Goal: Information Seeking & Learning: Find specific fact

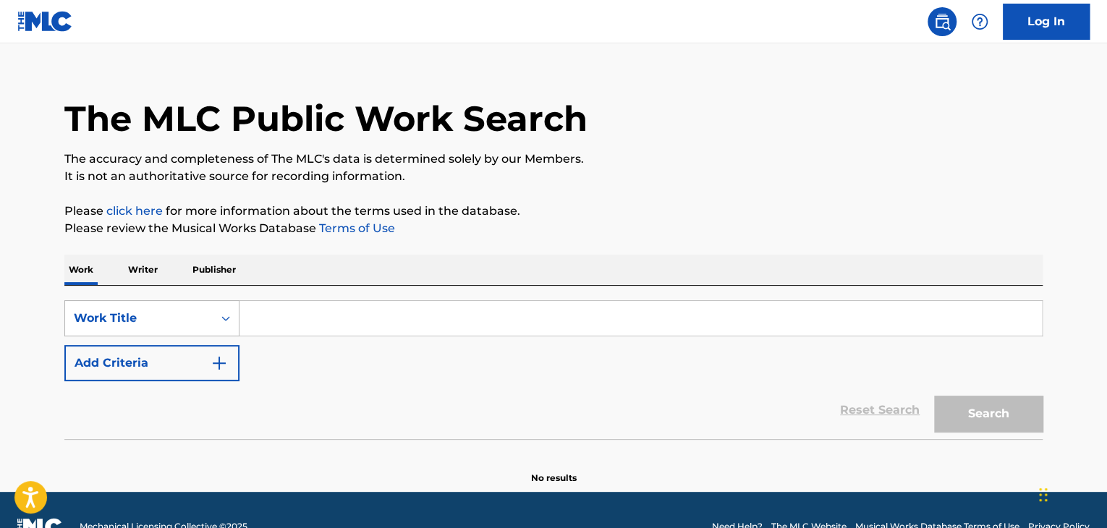
click at [147, 337] on div "Work Title" at bounding box center [151, 318] width 175 height 36
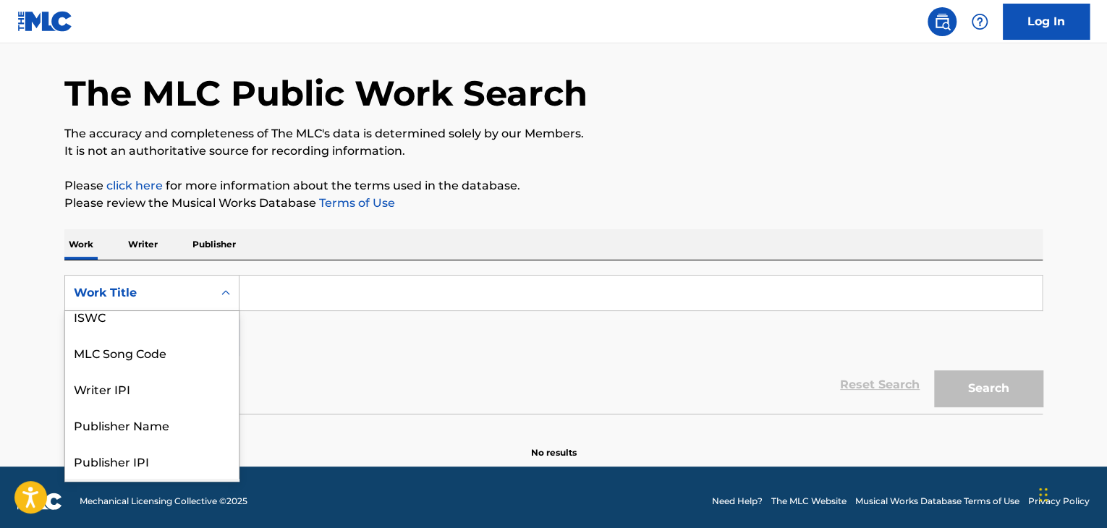
scroll to position [46, 0]
click at [158, 360] on div "MLC Song Code" at bounding box center [152, 355] width 174 height 36
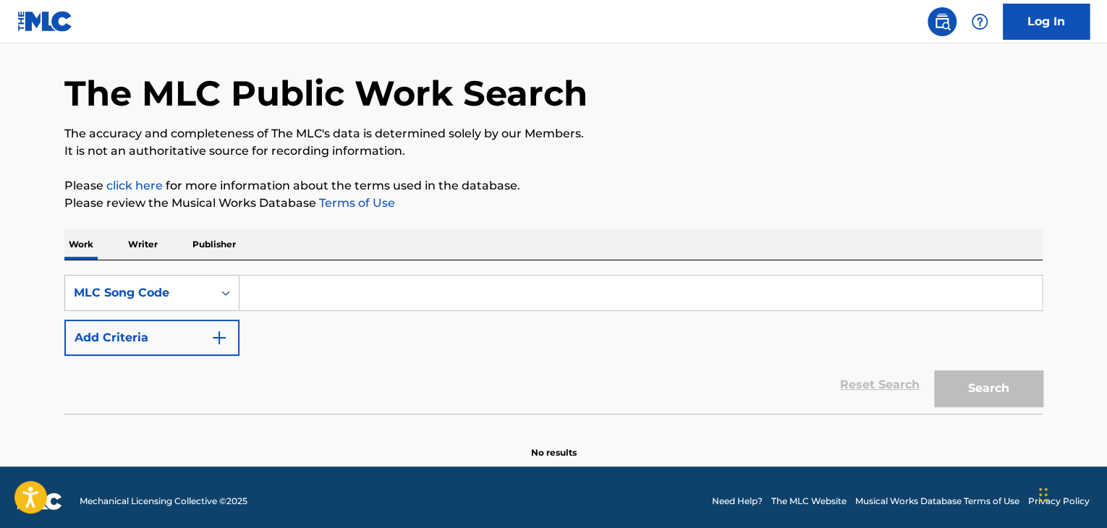
click at [278, 298] on input "Search Form" at bounding box center [641, 293] width 803 height 35
paste input "TW44GW"
type input "TW44GW"
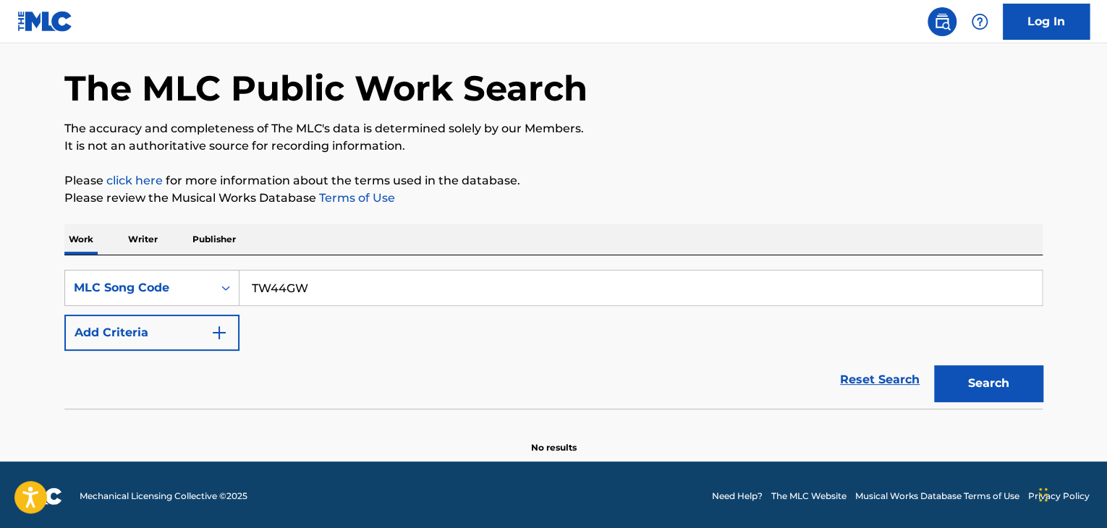
scroll to position [55, 0]
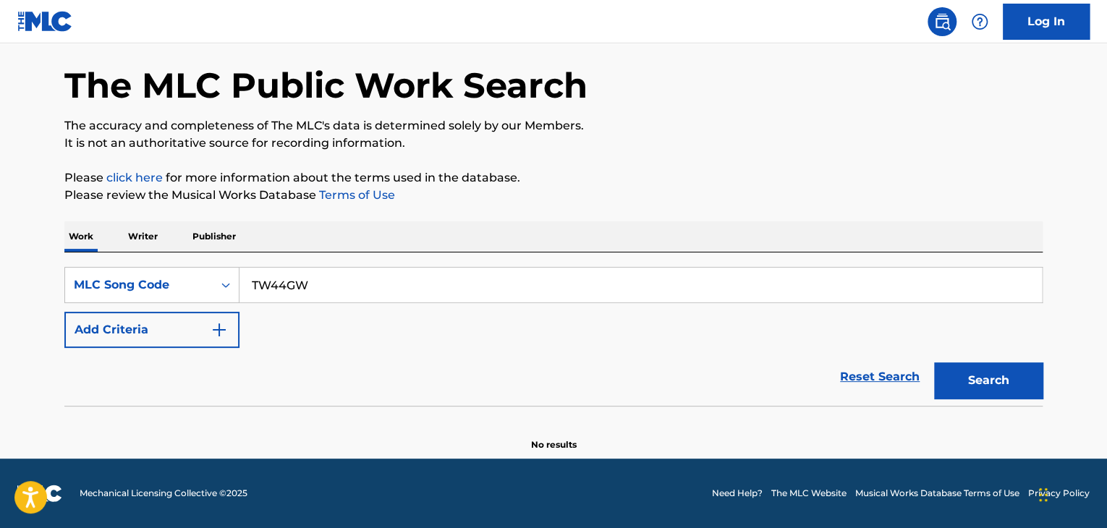
click at [968, 366] on button "Search" at bounding box center [988, 381] width 109 height 36
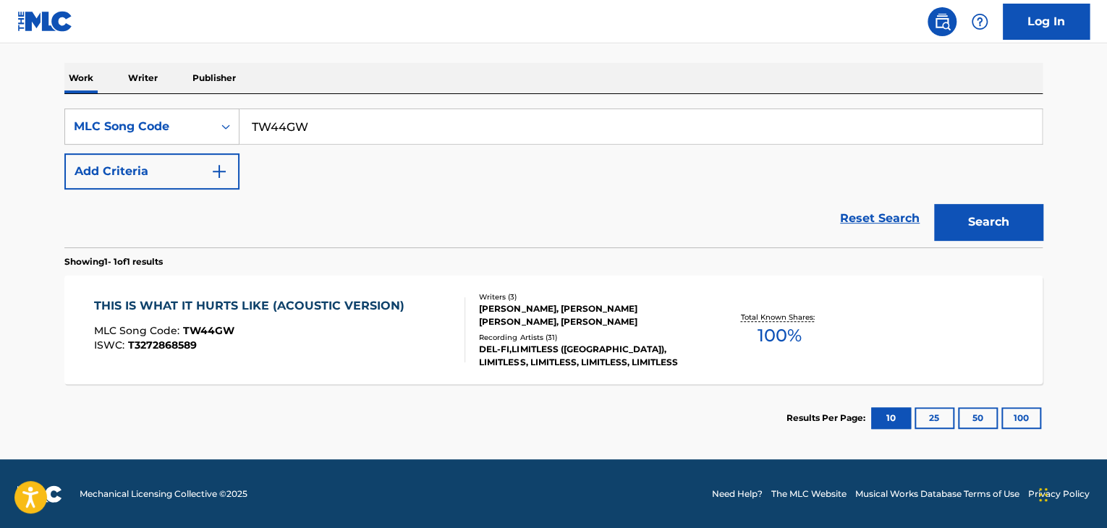
scroll to position [214, 0]
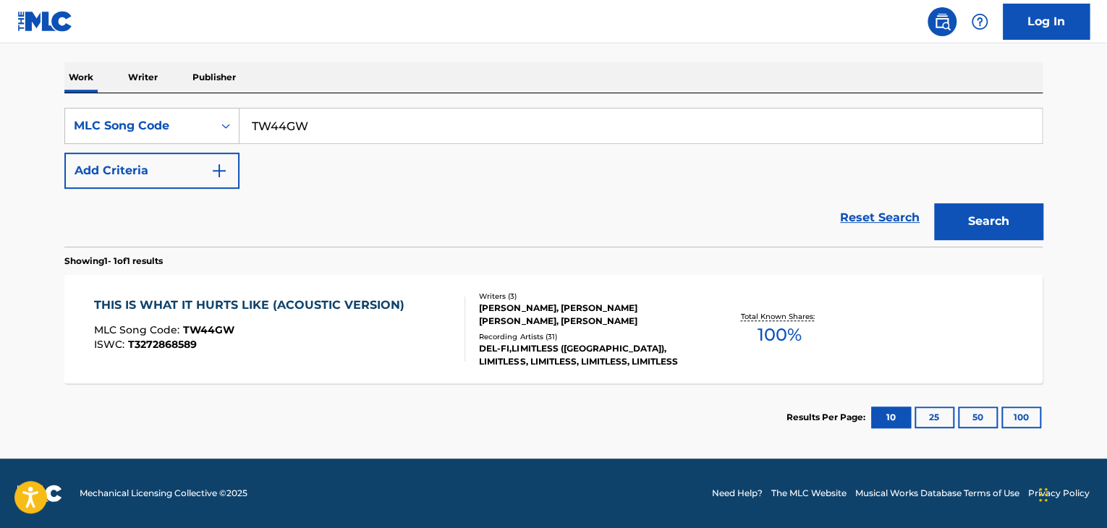
click at [367, 307] on div "THIS IS WHAT IT HURTS LIKE (ACOUSTIC VERSION)" at bounding box center [253, 305] width 318 height 17
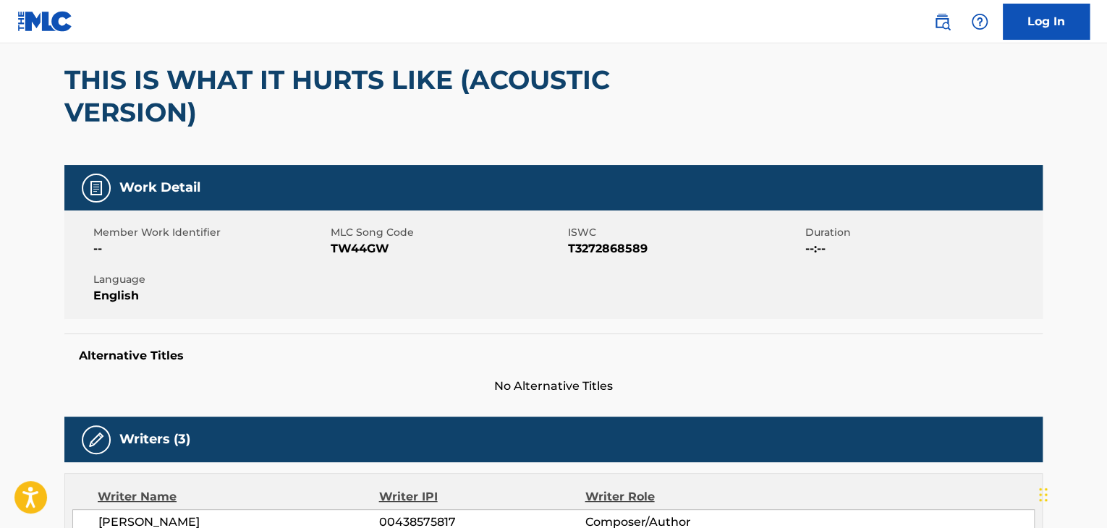
scroll to position [127, 0]
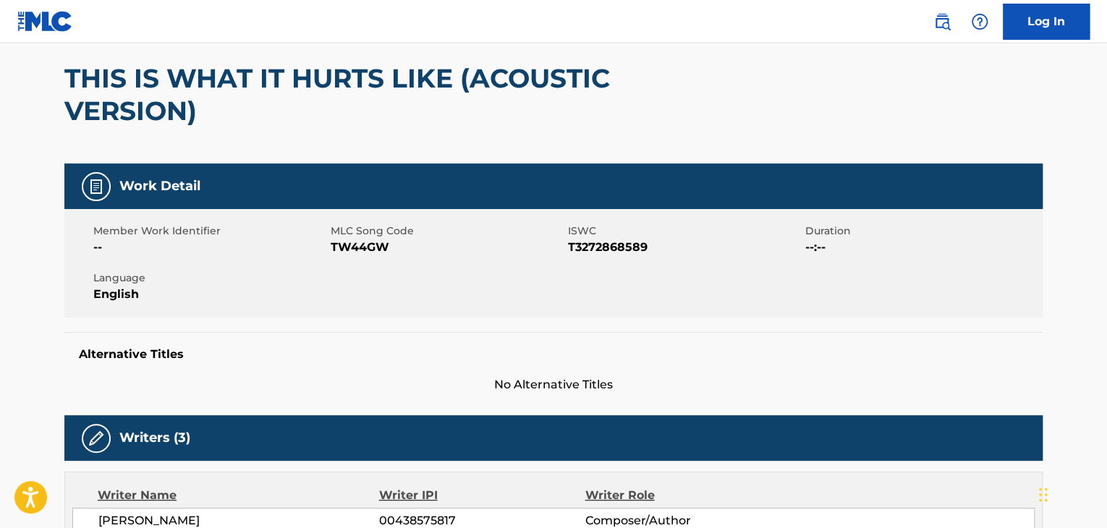
click at [596, 240] on span "T3272868589" at bounding box center [685, 247] width 234 height 17
click at [342, 243] on span "TW44GW" at bounding box center [448, 247] width 234 height 17
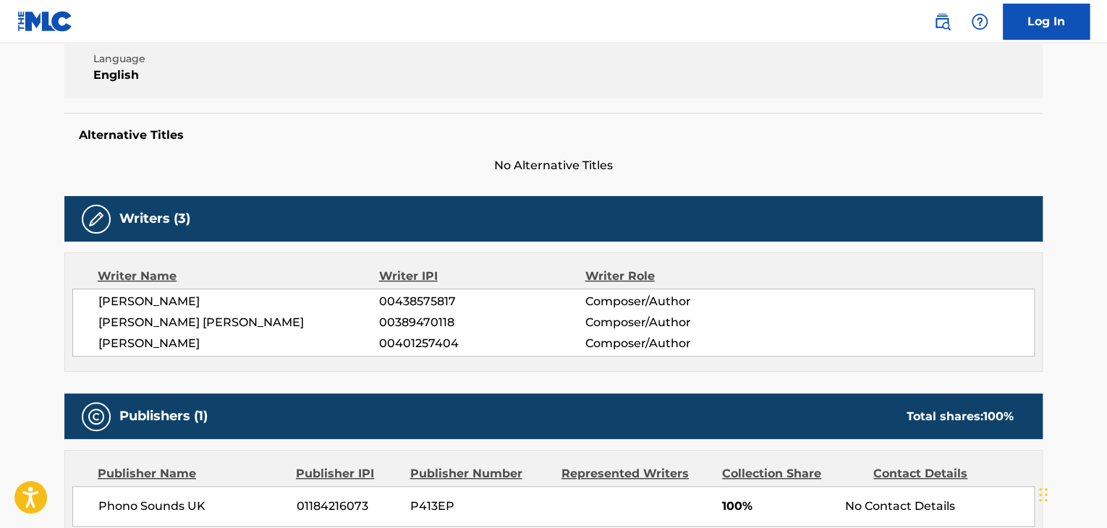
scroll to position [347, 0]
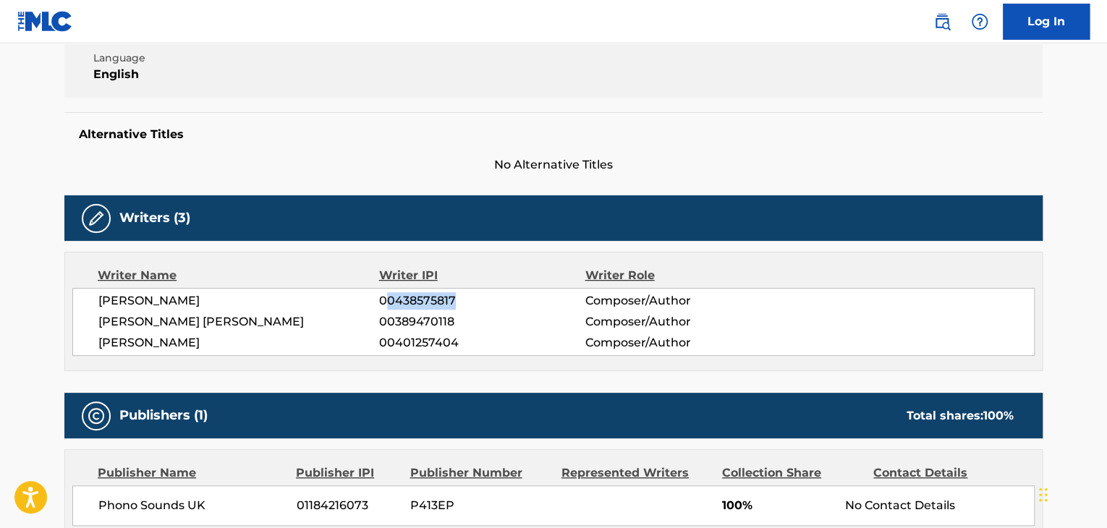
drag, startPoint x: 384, startPoint y: 295, endPoint x: 457, endPoint y: 300, distance: 72.5
click at [457, 300] on span "00438575817" at bounding box center [482, 300] width 206 height 17
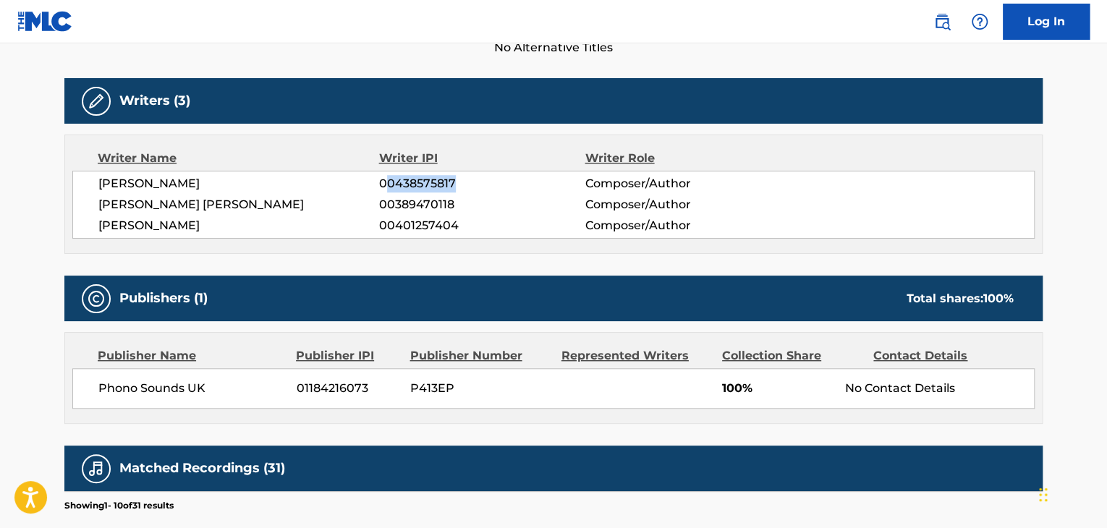
scroll to position [460, 0]
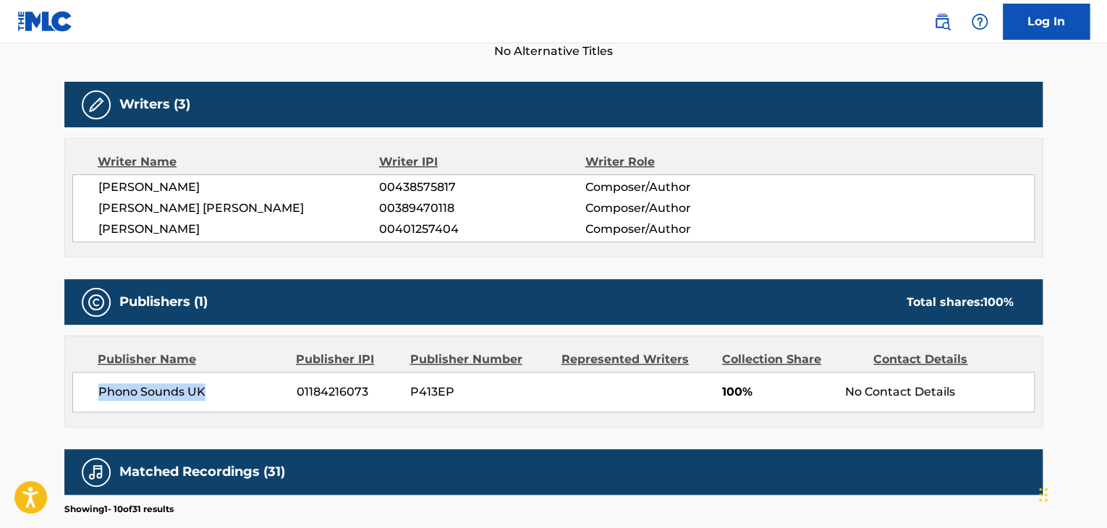
drag, startPoint x: 98, startPoint y: 388, endPoint x: 219, endPoint y: 395, distance: 121.8
click at [219, 395] on span "Phono Sounds UK" at bounding box center [191, 392] width 187 height 17
drag, startPoint x: 762, startPoint y: 392, endPoint x: 709, endPoint y: 397, distance: 53.7
click at [709, 397] on div "Phono Sounds UK 01184216073 P413EP 100% No Contact Details" at bounding box center [553, 392] width 963 height 41
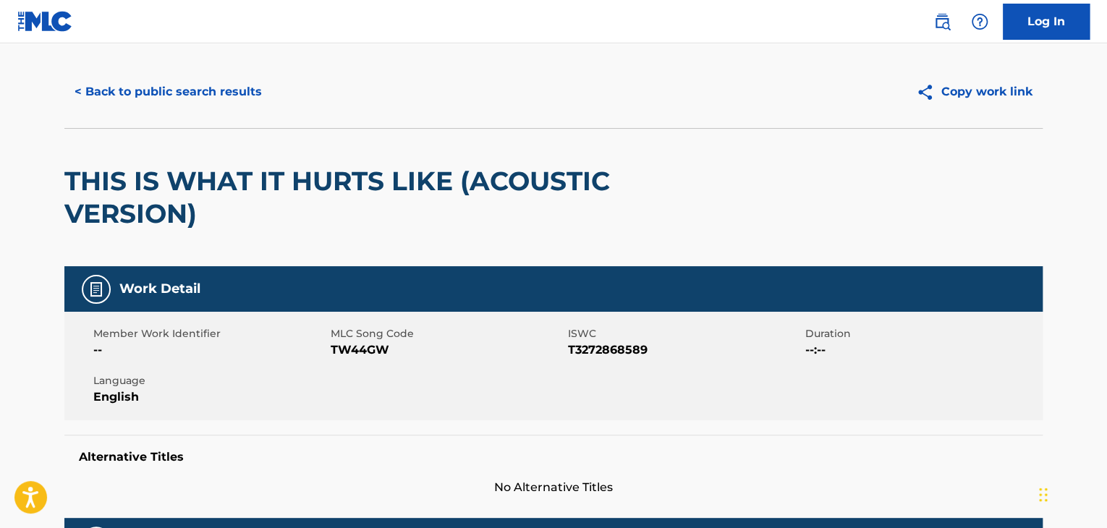
scroll to position [28, 0]
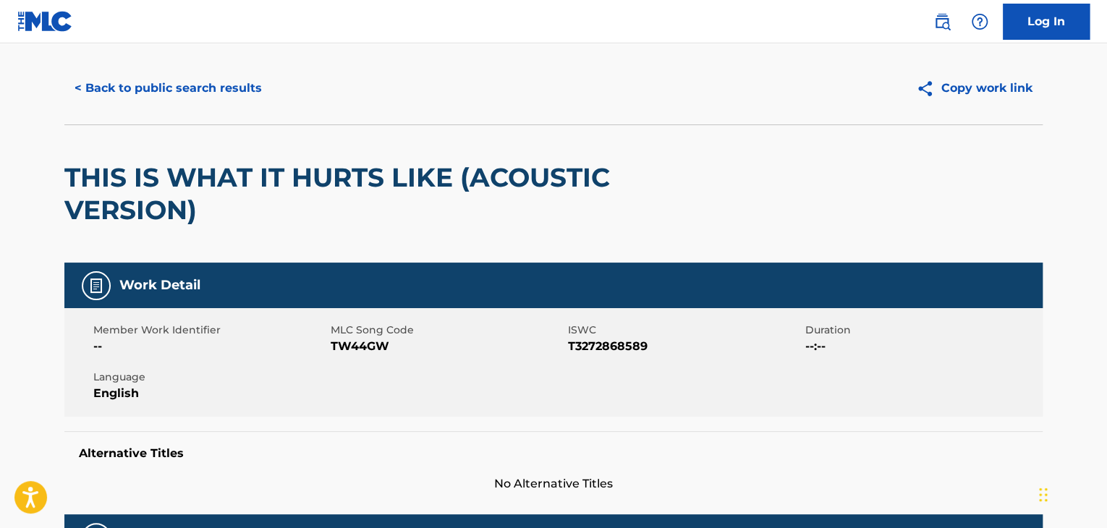
click at [90, 90] on button "< Back to public search results" at bounding box center [168, 88] width 208 height 36
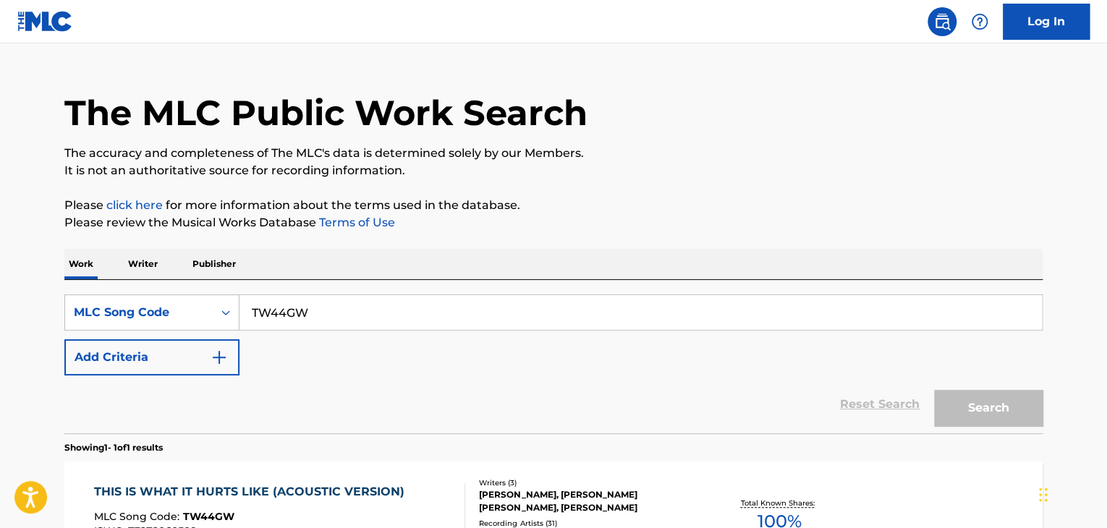
scroll to position [177, 0]
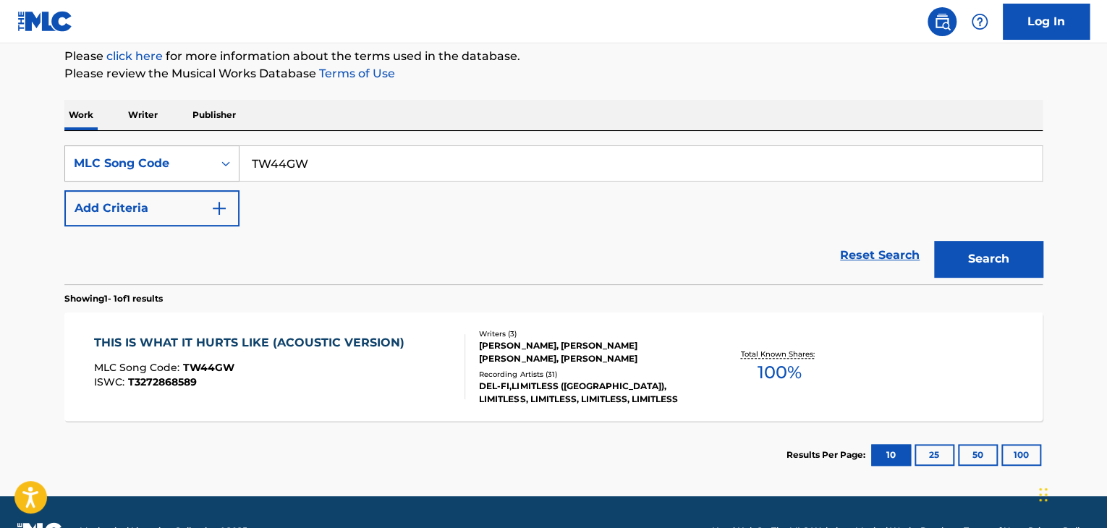
drag, startPoint x: 340, startPoint y: 170, endPoint x: 210, endPoint y: 161, distance: 130.6
click at [207, 160] on div "SearchWithCriteriaeca9f7fe-7e4c-438b-bb91-d7fd8f05b225 MLC Song Code TW44GW" at bounding box center [553, 163] width 979 height 36
paste input "W53AU2"
type input "W53AU2"
click at [992, 267] on button "Search" at bounding box center [988, 259] width 109 height 36
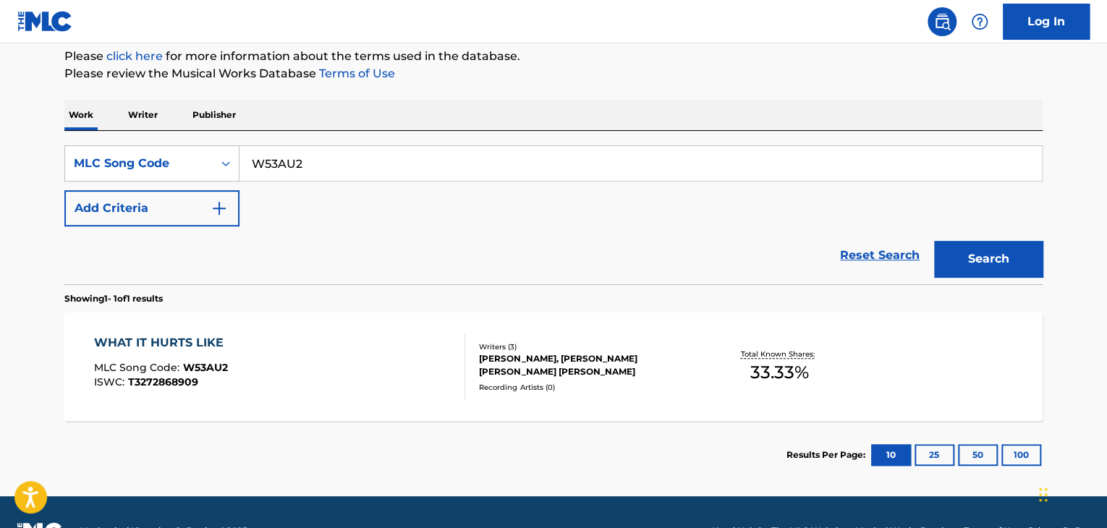
click at [365, 342] on div "WHAT IT HURTS LIKE MLC Song Code : W53AU2 ISWC : T3272868909" at bounding box center [280, 366] width 372 height 65
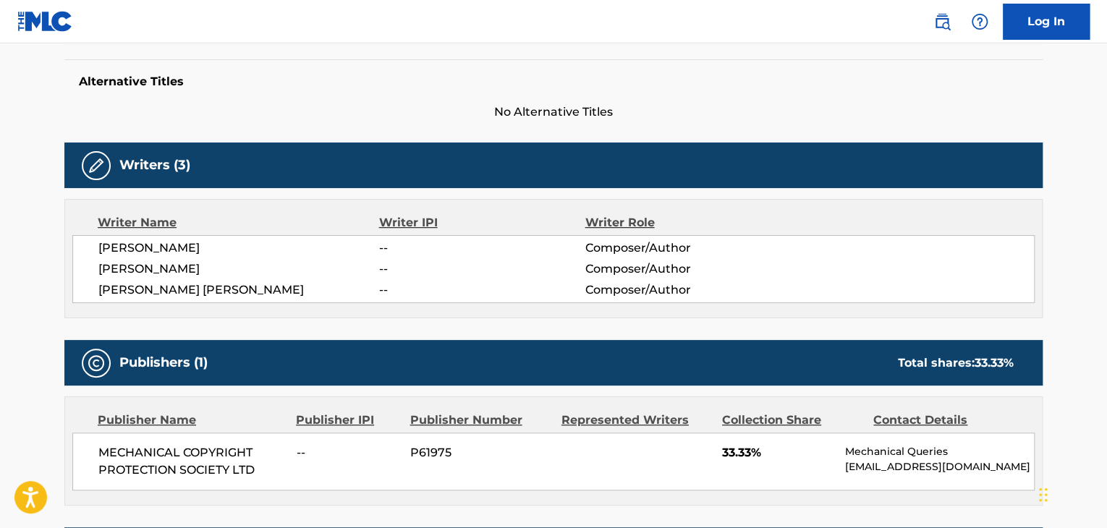
scroll to position [370, 0]
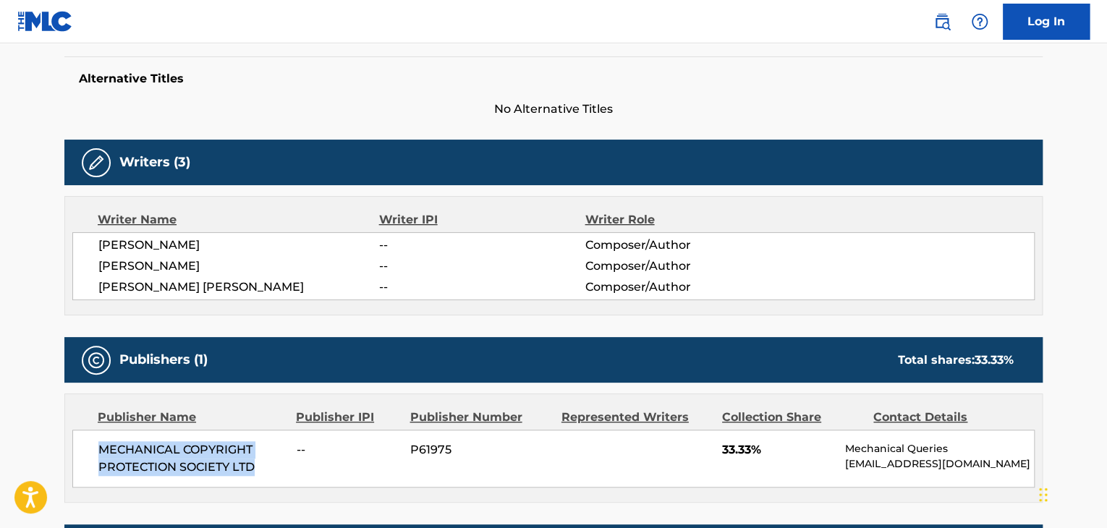
drag, startPoint x: 97, startPoint y: 447, endPoint x: 252, endPoint y: 479, distance: 158.3
click at [252, 479] on div "MECHANICAL COPYRIGHT PROTECTION SOCIETY LTD -- P61975 33.33% Mechanical Queries…" at bounding box center [553, 459] width 963 height 58
drag, startPoint x: 801, startPoint y: 454, endPoint x: 714, endPoint y: 447, distance: 87.8
click at [714, 447] on div "MECHANICAL COPYRIGHT PROTECTION SOCIETY LTD -- P61975 33.33% Mechanical Queries…" at bounding box center [553, 459] width 963 height 58
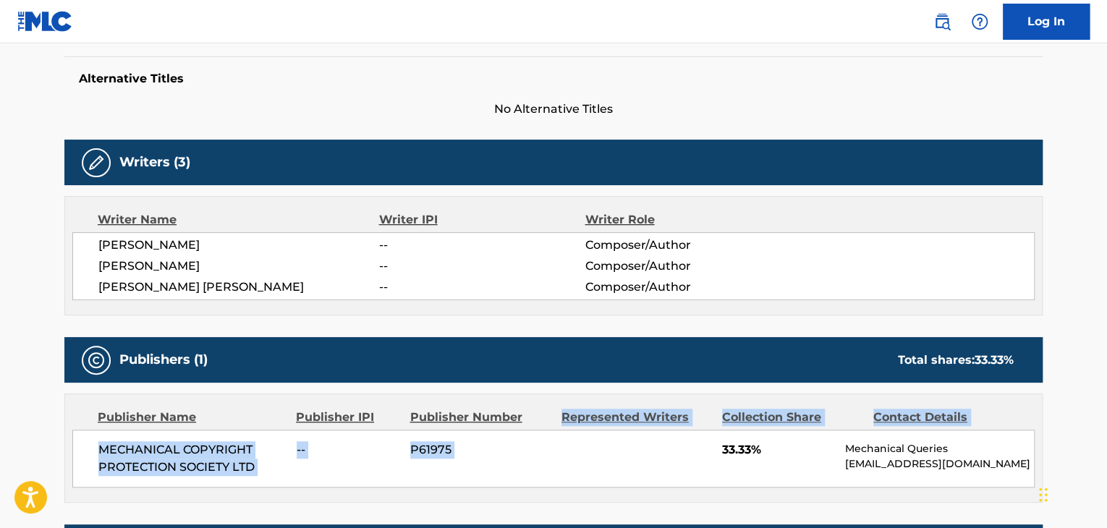
drag, startPoint x: 557, startPoint y: 413, endPoint x: 681, endPoint y: 448, distance: 128.6
click at [681, 448] on div "Publisher Name Publisher IPI Publisher Number Represented Writers Collection Sh…" at bounding box center [553, 448] width 977 height 108
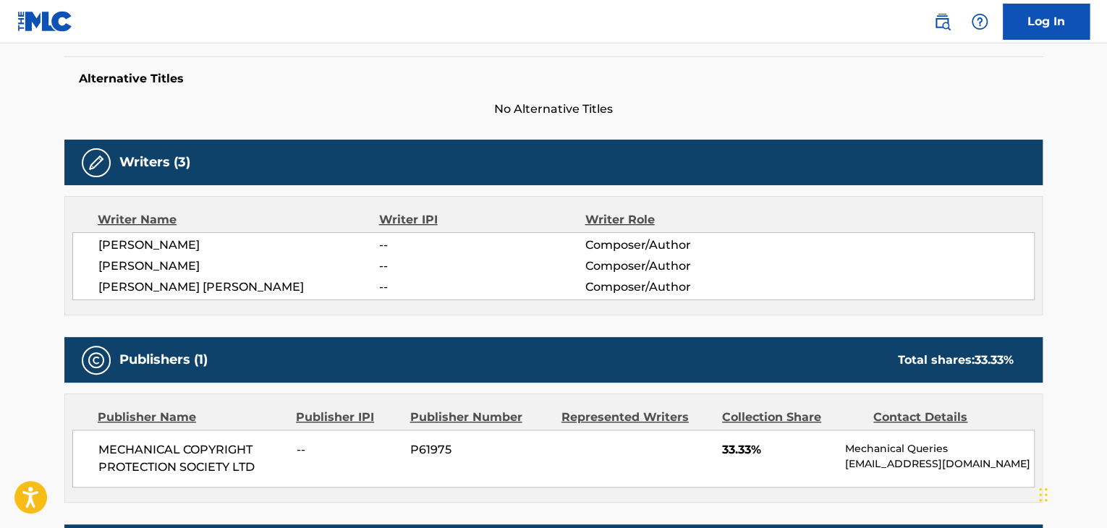
click at [419, 281] on span "--" at bounding box center [482, 287] width 206 height 17
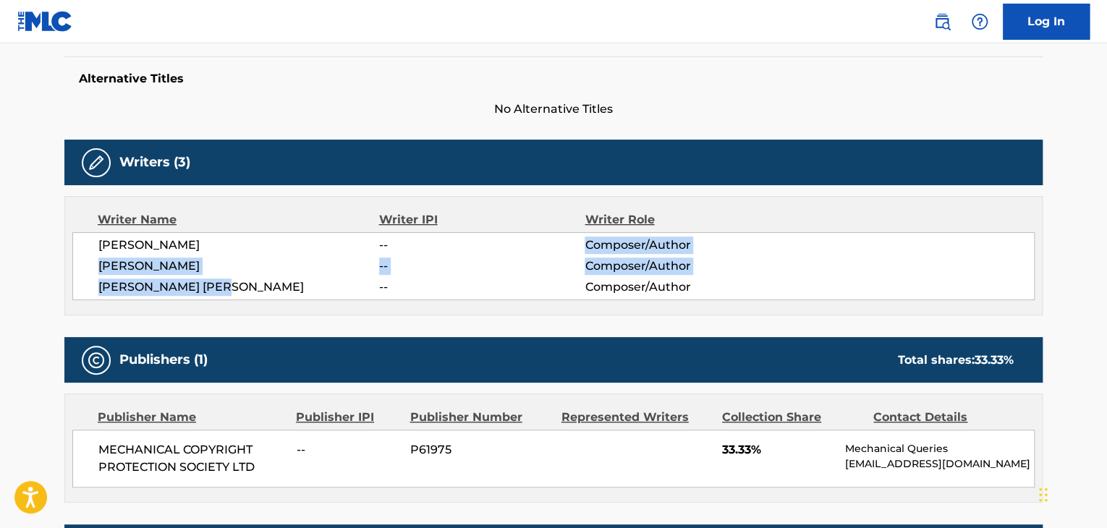
drag, startPoint x: 387, startPoint y: 242, endPoint x: 376, endPoint y: 288, distance: 46.9
click at [376, 288] on div "[PERSON_NAME] -- Composer/Author [PERSON_NAME] -- Composer/Author [PERSON_NAME]…" at bounding box center [553, 266] width 963 height 68
drag, startPoint x: 397, startPoint y: 244, endPoint x: 405, endPoint y: 239, distance: 8.8
click at [398, 244] on span "--" at bounding box center [482, 245] width 206 height 17
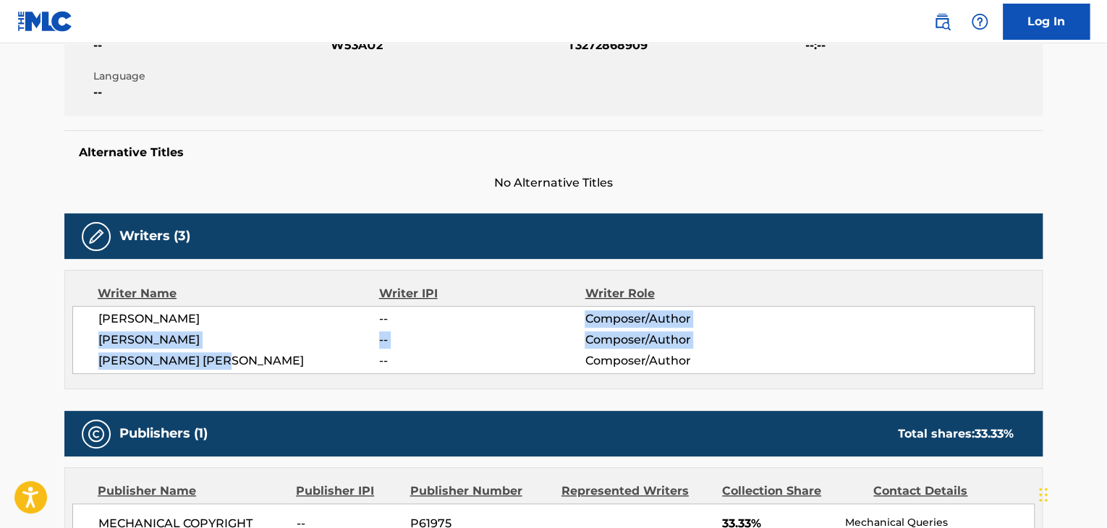
scroll to position [559, 0]
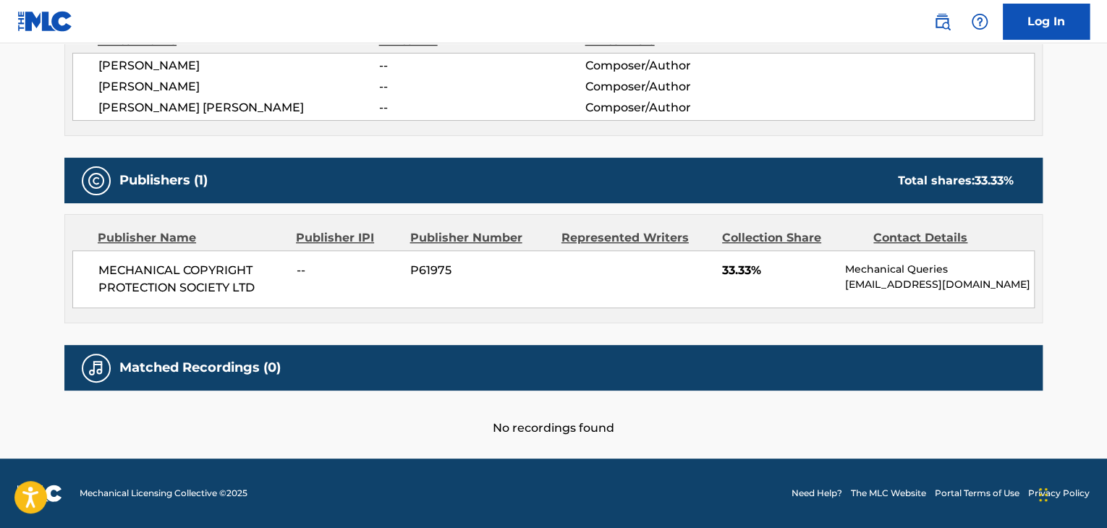
click at [645, 99] on span "Composer/Author" at bounding box center [678, 107] width 187 height 17
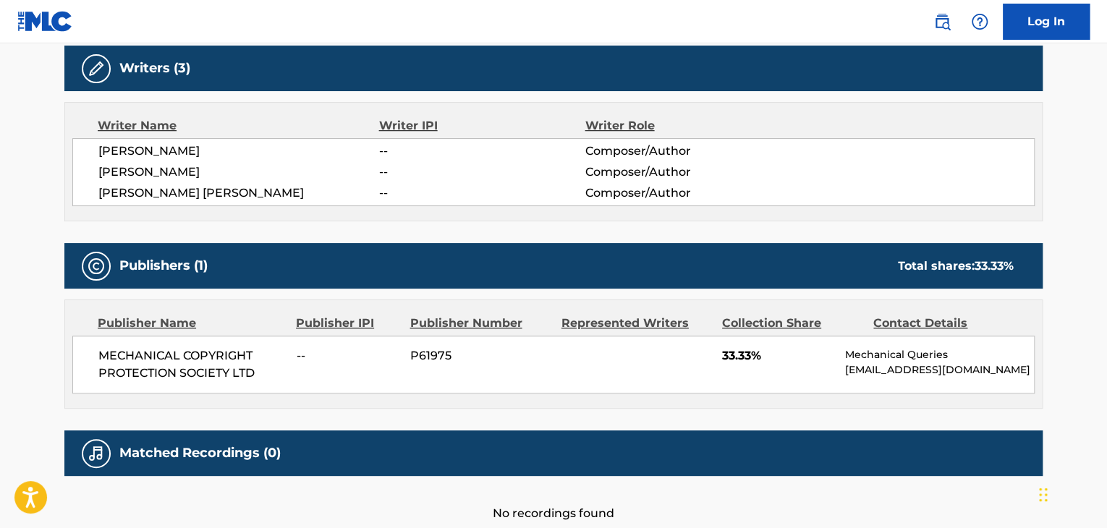
scroll to position [449, 0]
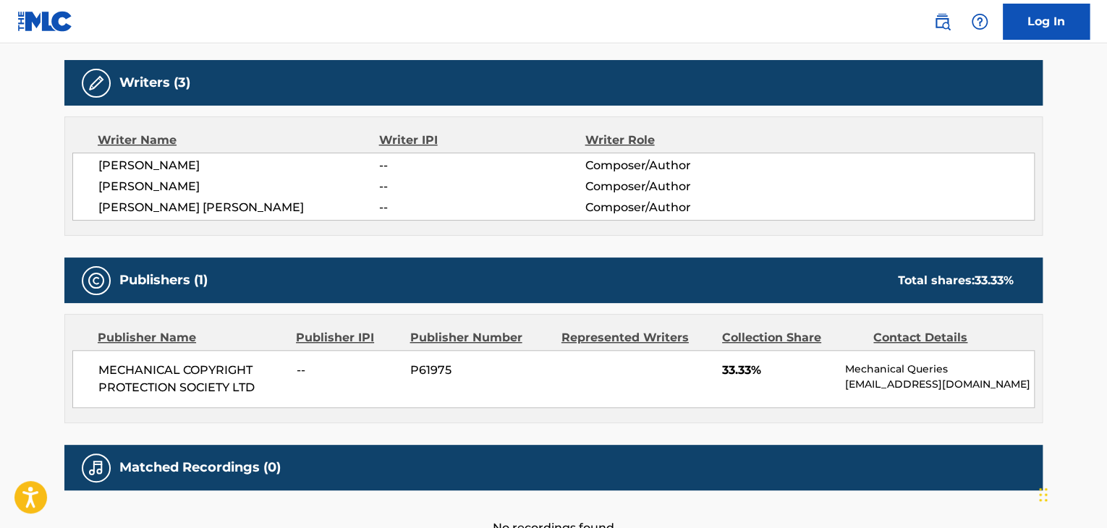
click at [666, 139] on div "Writer Role" at bounding box center [678, 140] width 187 height 17
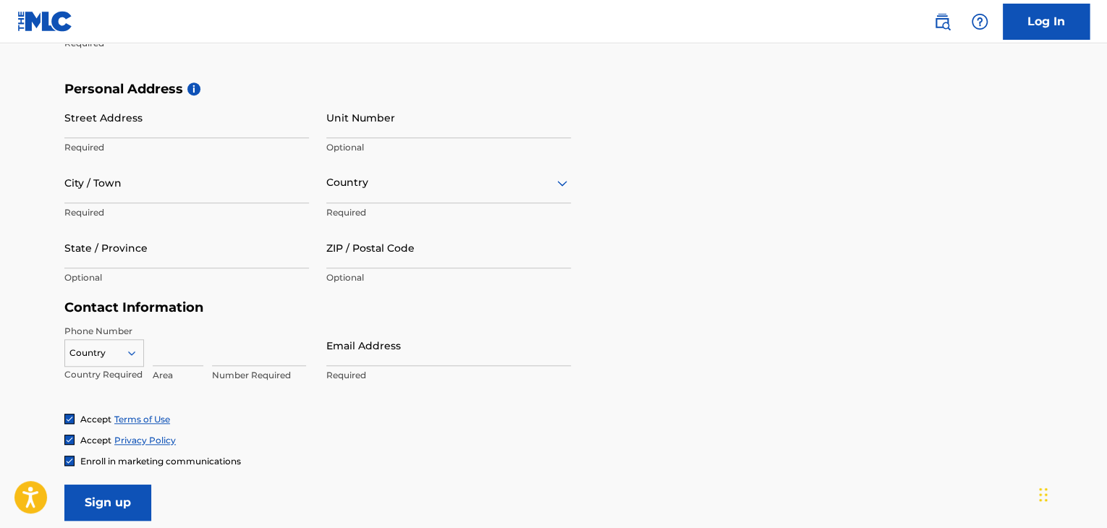
scroll to position [463, 0]
